Goal: Task Accomplishment & Management: Manage account settings

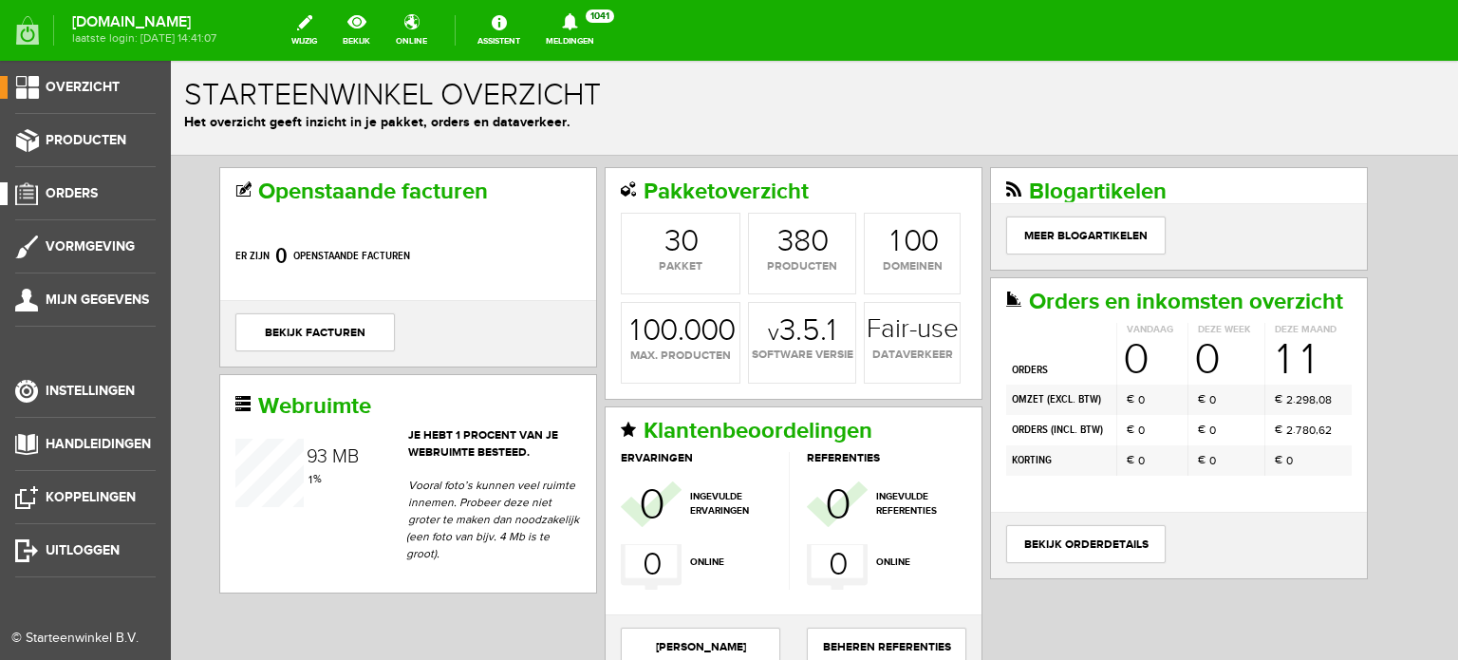
click at [89, 196] on span "Orders" at bounding box center [72, 193] width 52 height 16
